Goal: Navigation & Orientation: Find specific page/section

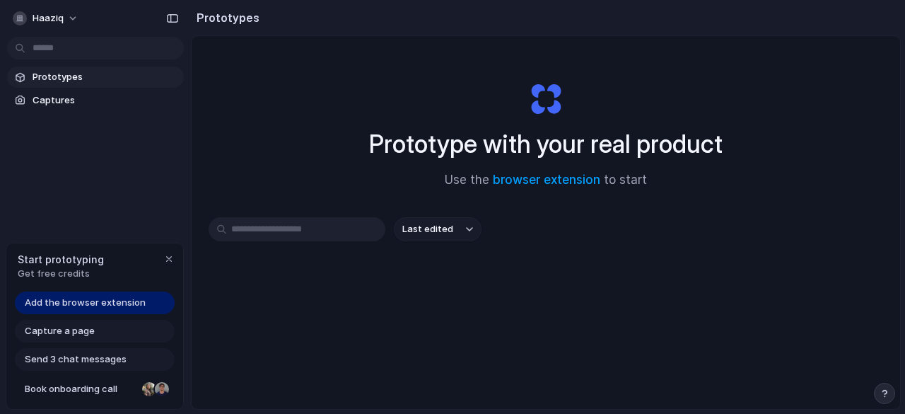
click at [65, 42] on body "haaziq Prototypes Captures Start prototyping Get free credits Add the browser e…" at bounding box center [452, 207] width 905 height 414
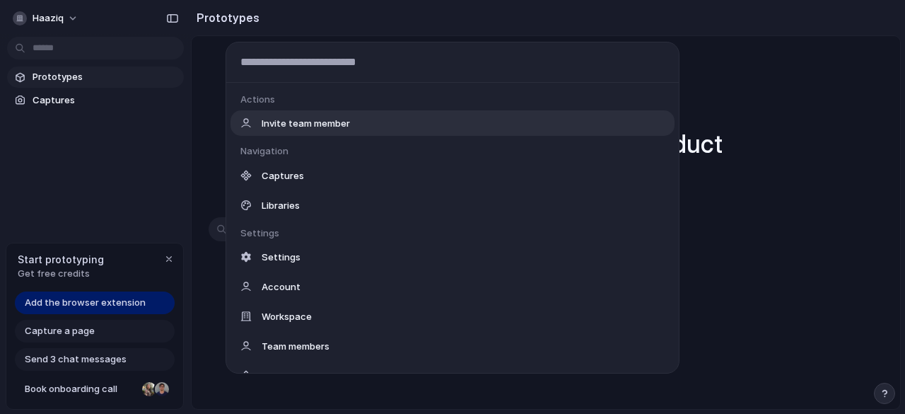
click at [65, 42] on div "Actions Invite team member Navigation Captures Libraries Settings Settings Acco…" at bounding box center [452, 207] width 905 height 414
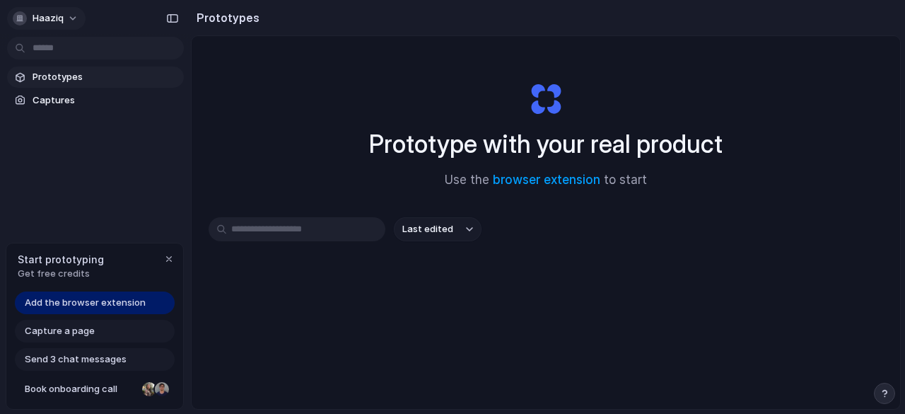
click at [62, 21] on button "haaziq" at bounding box center [46, 18] width 78 height 23
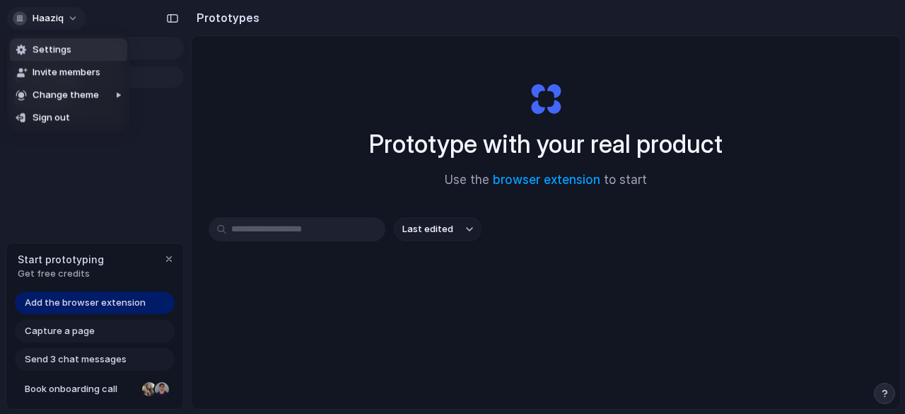
click at [62, 21] on div "Settings Invite members Change theme Sign out" at bounding box center [452, 207] width 905 height 414
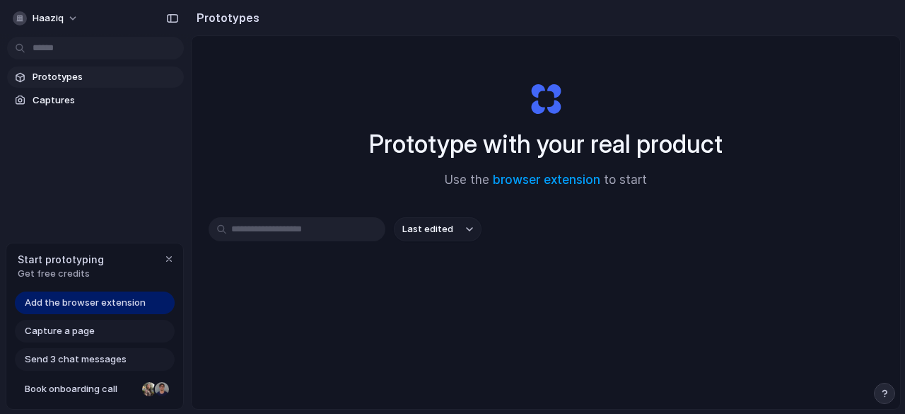
click at [430, 226] on span "Last edited" at bounding box center [427, 229] width 51 height 14
click at [444, 285] on span "Last created" at bounding box center [431, 285] width 58 height 14
click at [57, 332] on span "Capture a page" at bounding box center [60, 331] width 70 height 14
click at [163, 257] on div "button" at bounding box center [168, 258] width 11 height 11
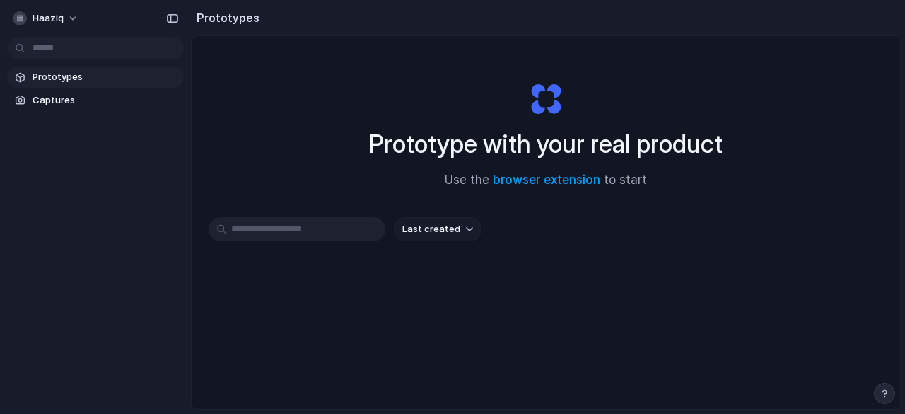
click at [25, 32] on div "haaziq" at bounding box center [95, 17] width 191 height 34
click at [21, 22] on div "button" at bounding box center [20, 18] width 14 height 14
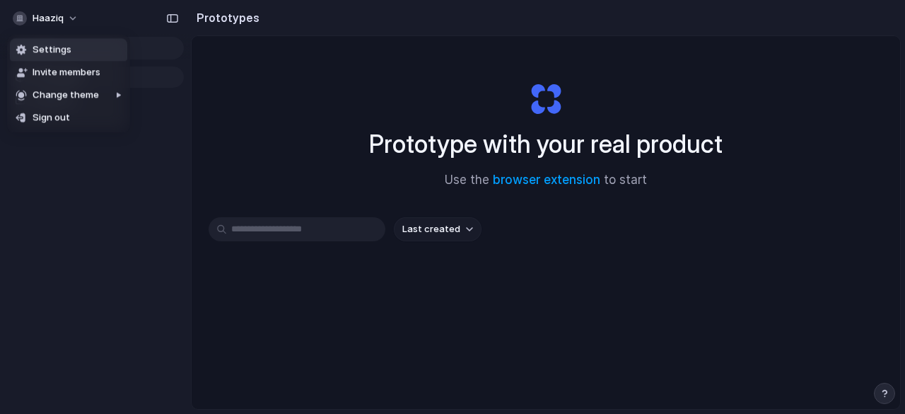
click at [77, 15] on div "Settings Invite members Change theme Sign out" at bounding box center [452, 207] width 905 height 414
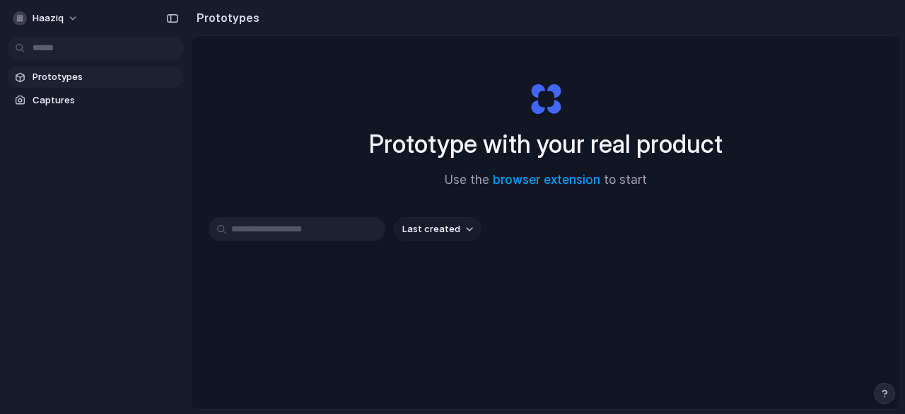
click at [207, 13] on h2 "Prototypes" at bounding box center [225, 17] width 69 height 17
click at [40, 77] on span "Prototypes" at bounding box center [106, 77] width 146 height 14
